Goal: Check status: Check status

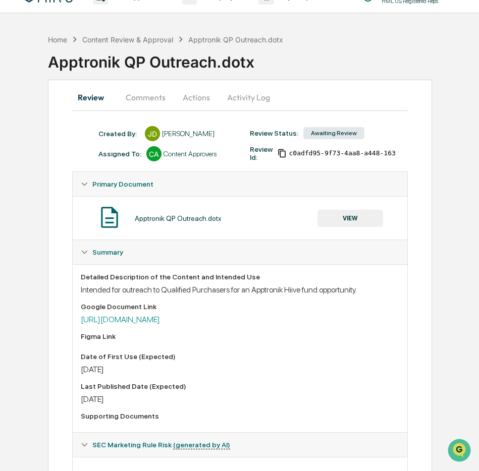
click at [342, 133] on div "Awaiting Review" at bounding box center [333, 133] width 61 height 12
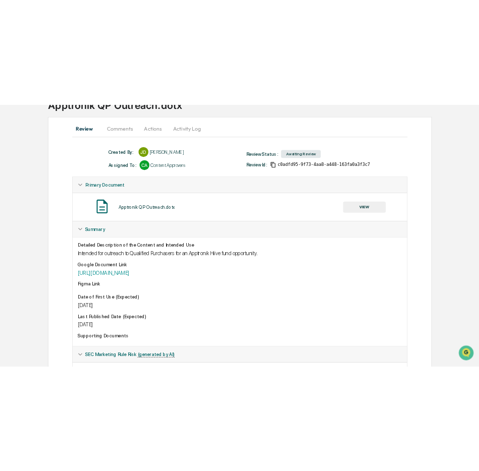
scroll to position [77, 0]
